Goal: Find specific fact: Find contact information

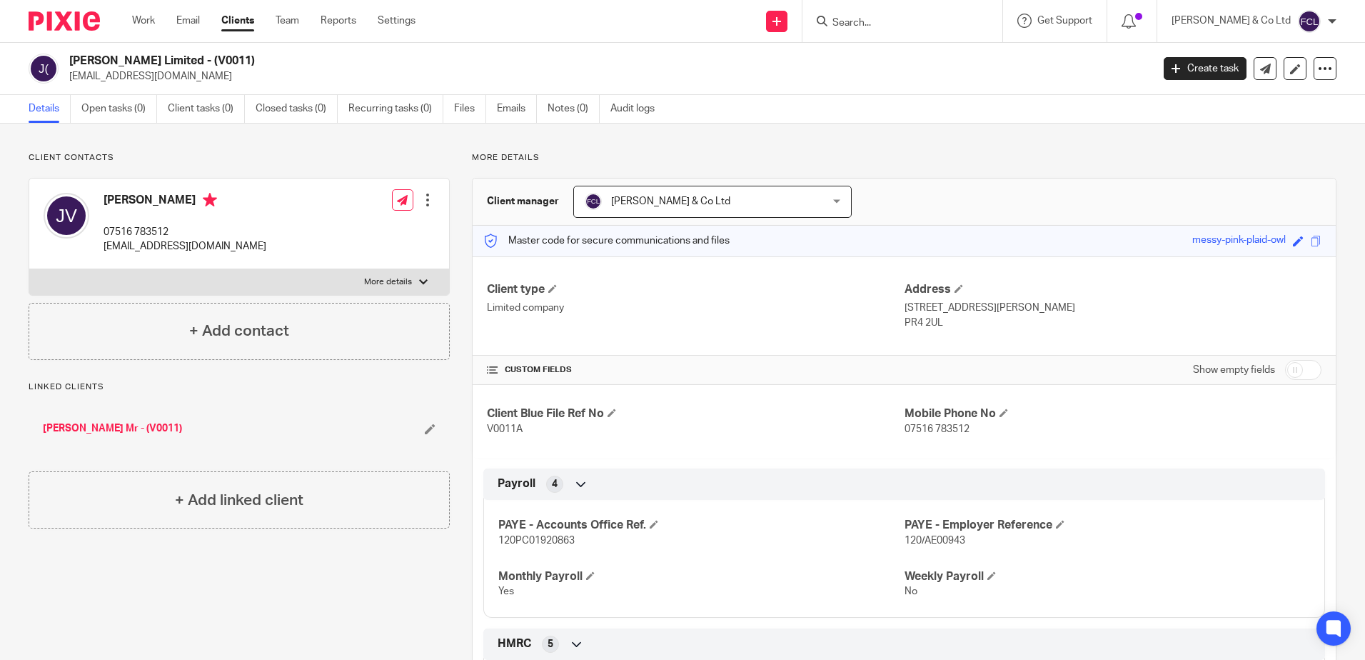
click at [945, 23] on input "Search" at bounding box center [895, 23] width 129 height 13
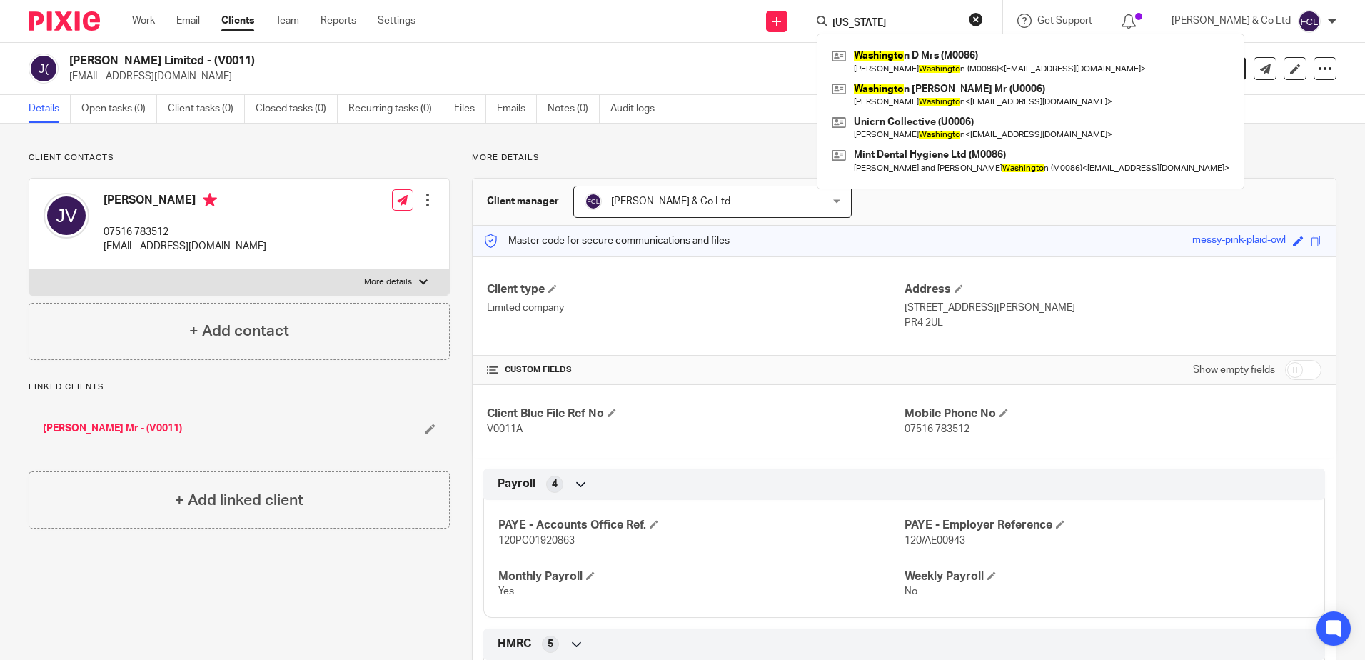
type input "[US_STATE]"
click button "submit" at bounding box center [0, 0] width 0 height 0
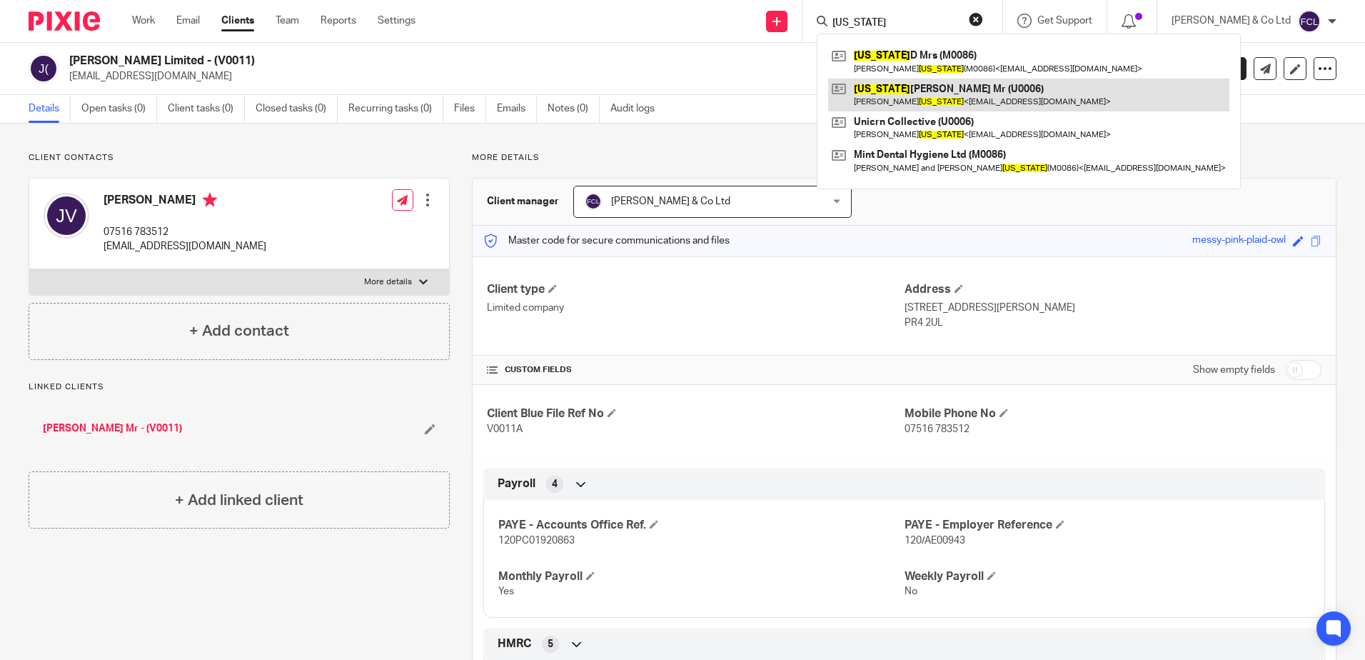
click at [966, 90] on link at bounding box center [1028, 95] width 401 height 33
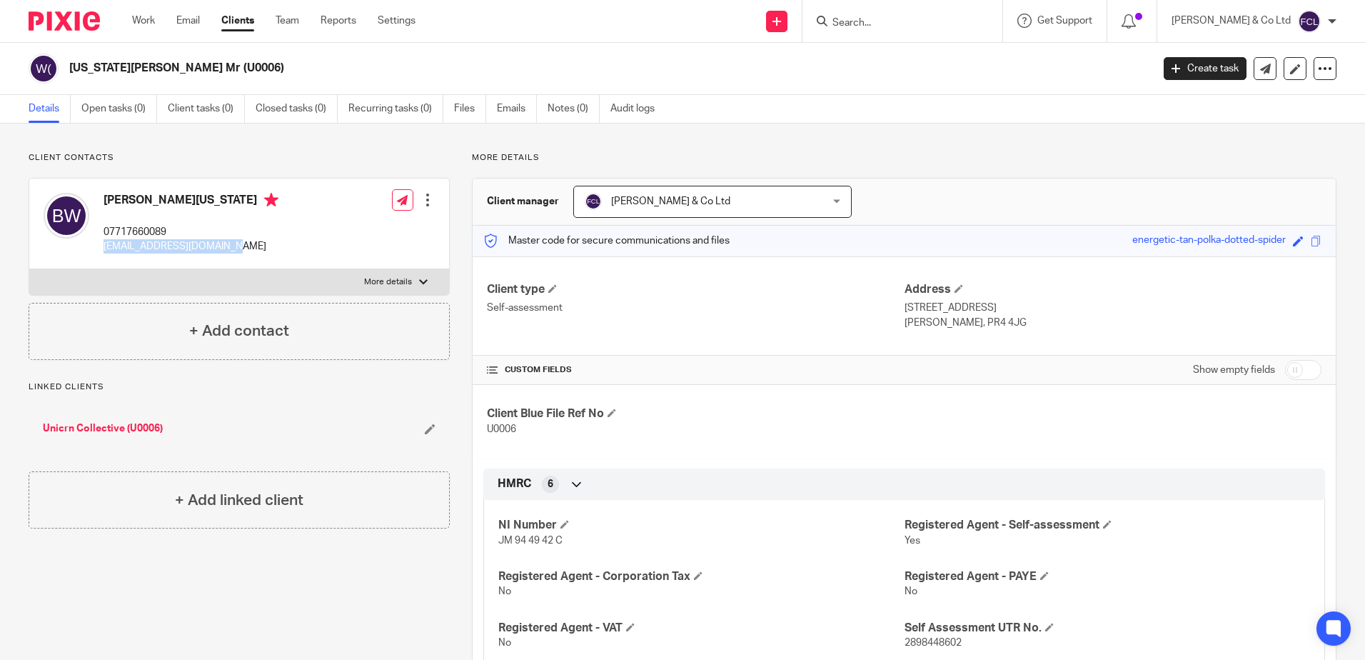
drag, startPoint x: 247, startPoint y: 247, endPoint x: 104, endPoint y: 247, distance: 142.8
click at [104, 247] on div "Benjamin Washington 07717660089 mrbgwashington@gmail.com Edit contact Create cl…" at bounding box center [239, 224] width 420 height 91
drag, startPoint x: 105, startPoint y: 247, endPoint x: 139, endPoint y: 246, distance: 33.6
copy p "[EMAIL_ADDRESS][DOMAIN_NAME]"
